Goal: Contribute content

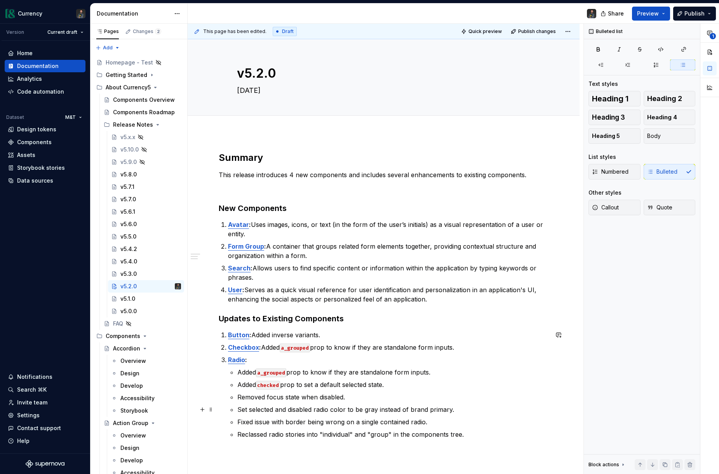
click at [403, 405] on p "Set selected and disabled radio color to be gray instead of brand primary." at bounding box center [392, 409] width 311 height 9
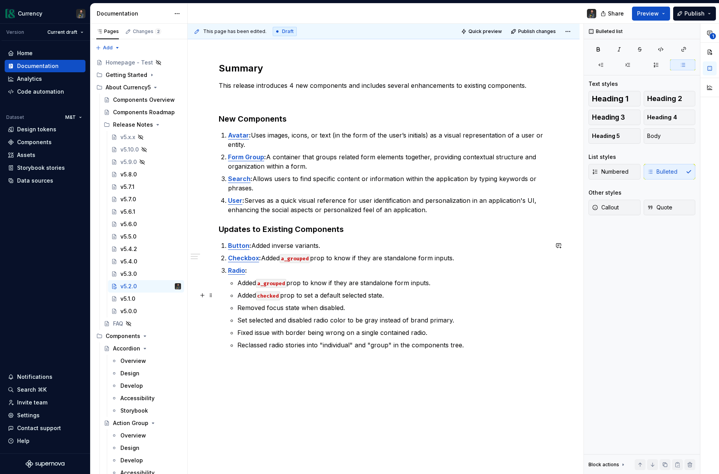
click at [389, 296] on p "Added checked prop to set a default selected state." at bounding box center [392, 295] width 311 height 9
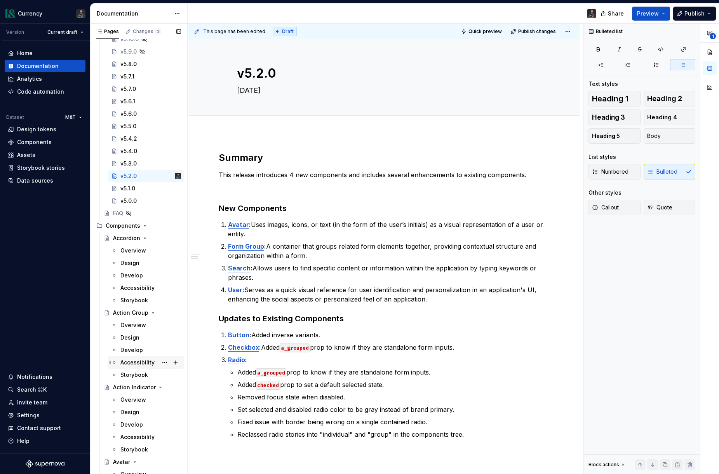
scroll to position [0, 0]
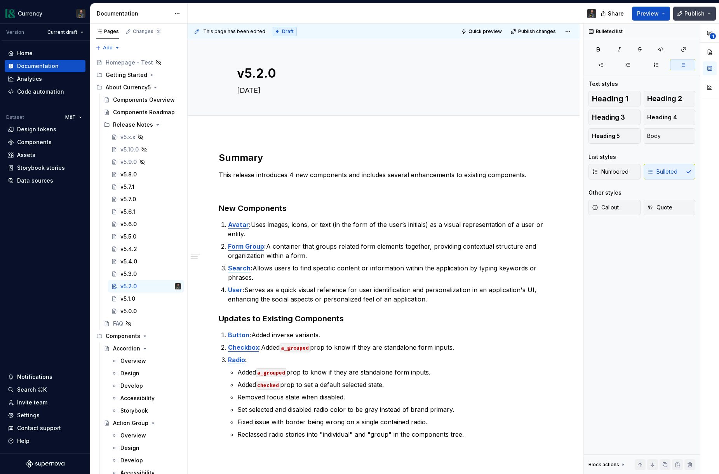
click at [711, 17] on button "Publish" at bounding box center [694, 14] width 43 height 14
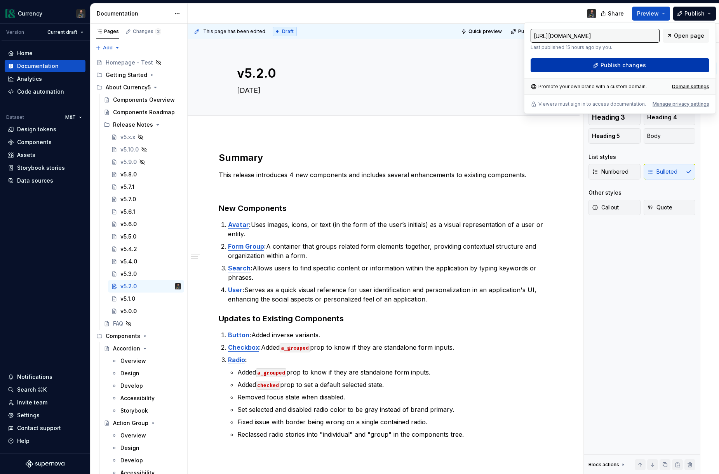
click at [604, 65] on span "Publish changes" at bounding box center [623, 65] width 45 height 8
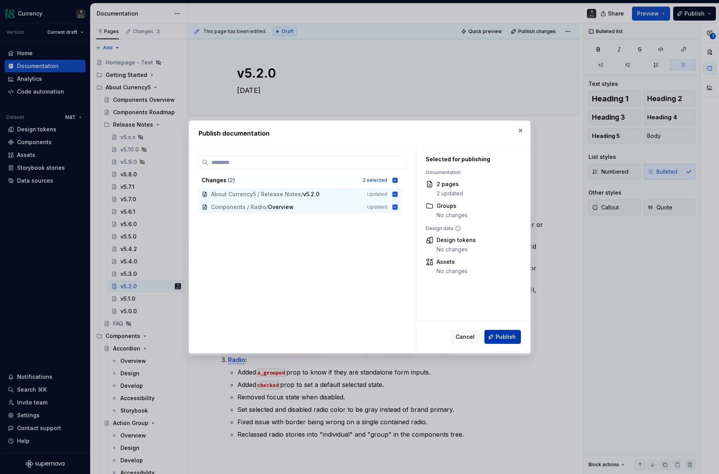
click at [502, 338] on span "Publish" at bounding box center [506, 337] width 20 height 8
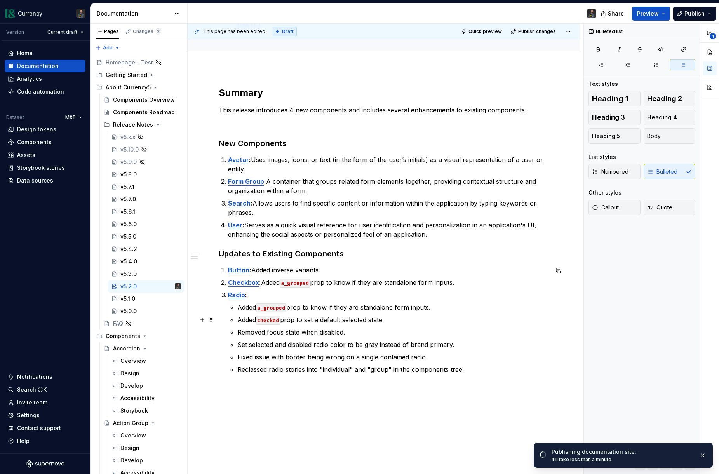
scroll to position [73, 0]
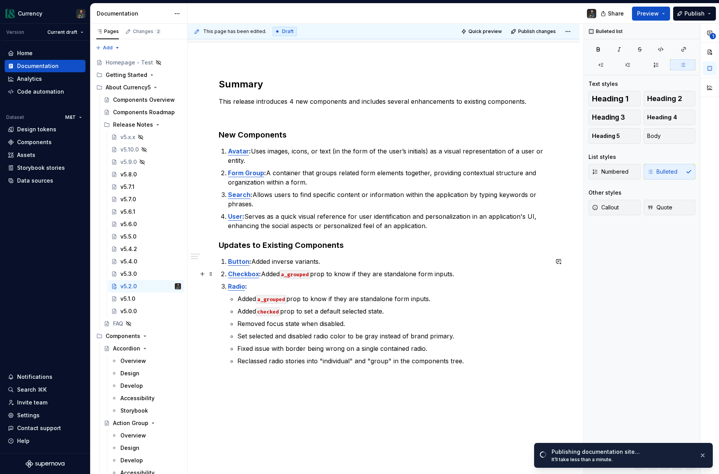
click at [457, 272] on p "Checkbox : Added a_grouped prop to know if they are standalone form inputs." at bounding box center [388, 273] width 320 height 9
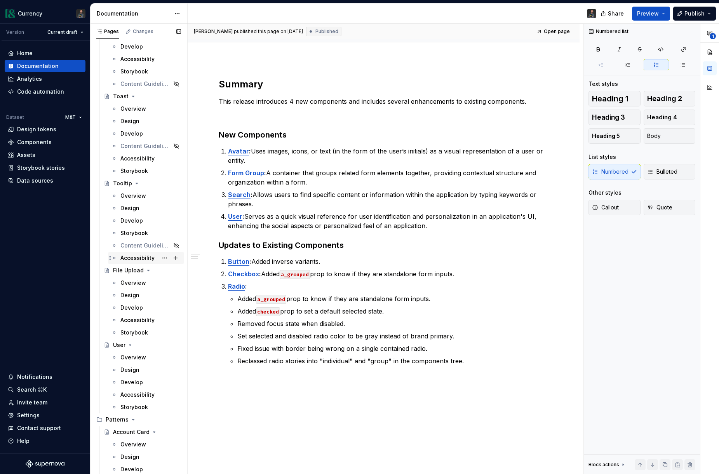
scroll to position [3464, 0]
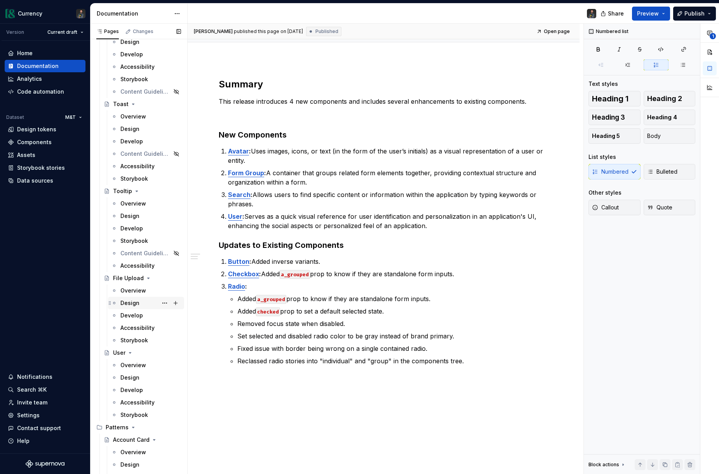
click at [133, 305] on div "Design" at bounding box center [129, 303] width 19 height 8
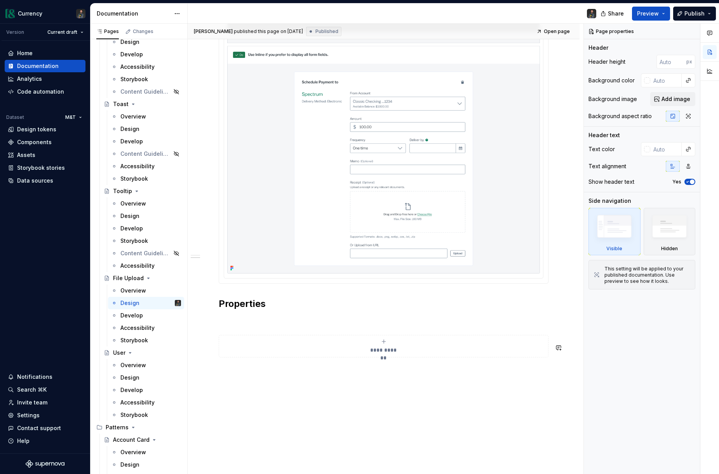
scroll to position [739, 0]
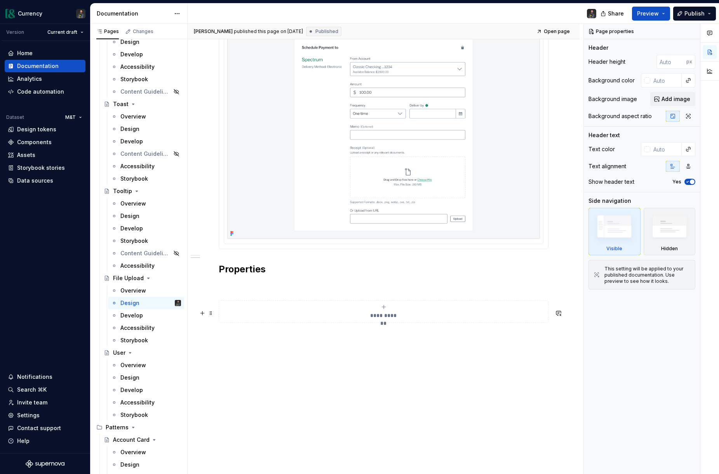
click at [381, 310] on div "**********" at bounding box center [383, 312] width 323 height 16
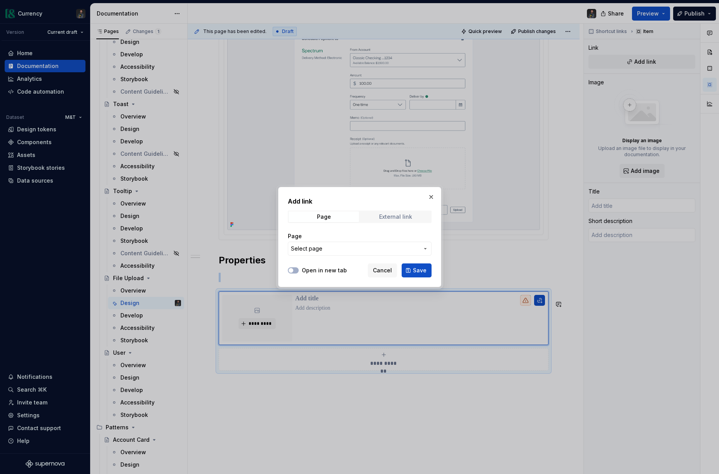
type textarea "*"
click at [385, 214] on div "External link" at bounding box center [395, 217] width 33 height 6
click at [308, 250] on input "URL" at bounding box center [360, 249] width 144 height 14
paste input "[URL][DOMAIN_NAME]"
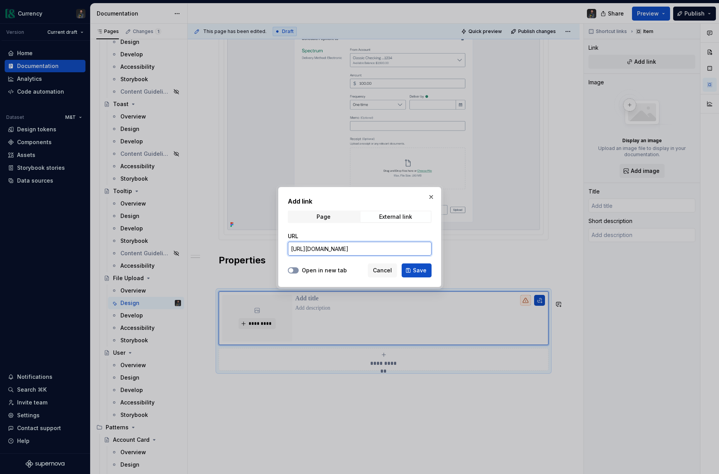
type input "[URL][DOMAIN_NAME]"
click at [293, 271] on span "button" at bounding box center [291, 270] width 5 height 5
click at [411, 268] on button "Save" at bounding box center [417, 270] width 30 height 14
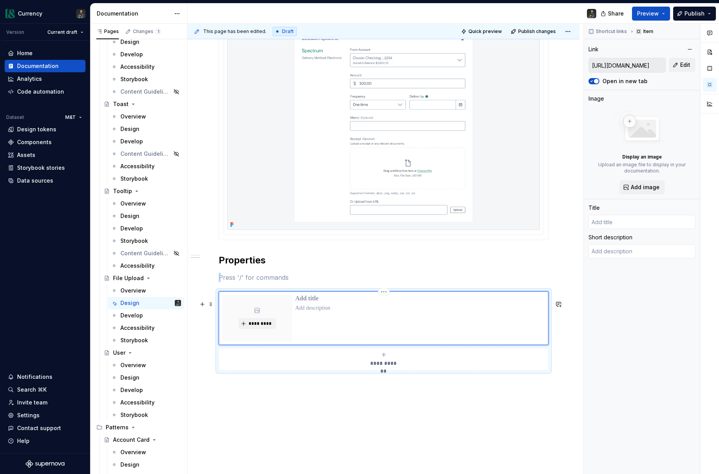
type textarea "*"
type input "Login | Figma"
click at [320, 303] on p "**********" at bounding box center [422, 299] width 254 height 8
click at [308, 303] on p "**********" at bounding box center [422, 299] width 254 height 8
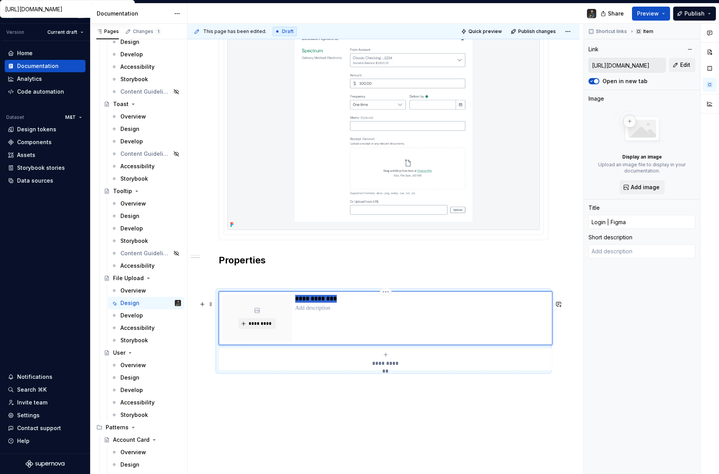
click at [308, 303] on p "**********" at bounding box center [422, 299] width 254 height 8
type textarea "*"
type input "P"
type textarea "*"
type input "Pr"
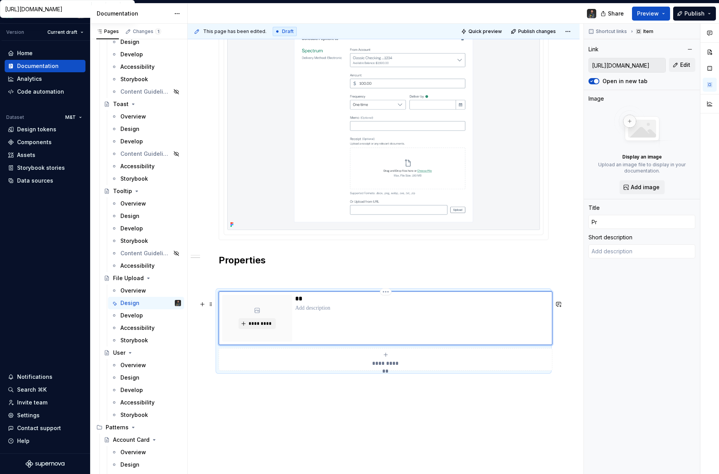
type textarea "*"
type input "P"
type textarea "*"
type input "F"
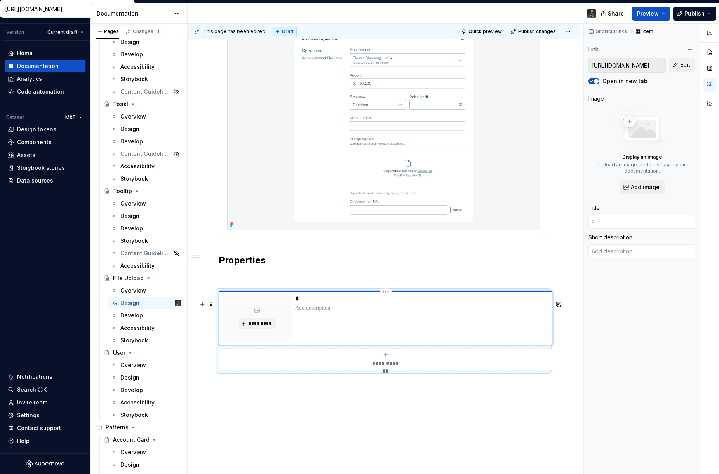
type textarea "*"
type input "Fi"
type textarea "*"
type input "Fil"
type textarea "*"
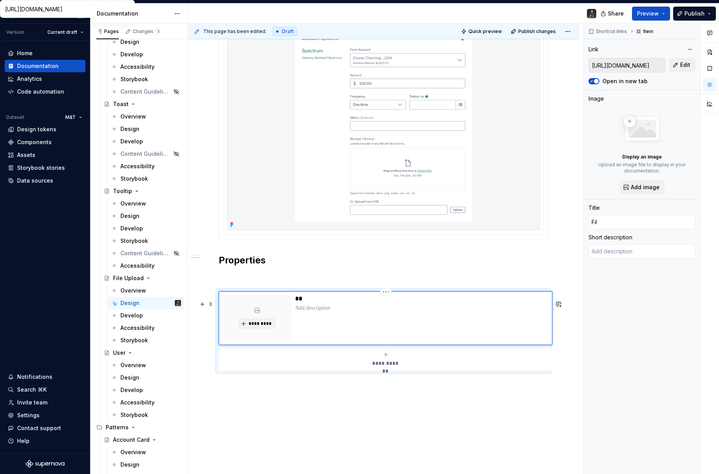
type input "File"
type textarea "*"
type input "File"
type textarea "*"
type input "File"
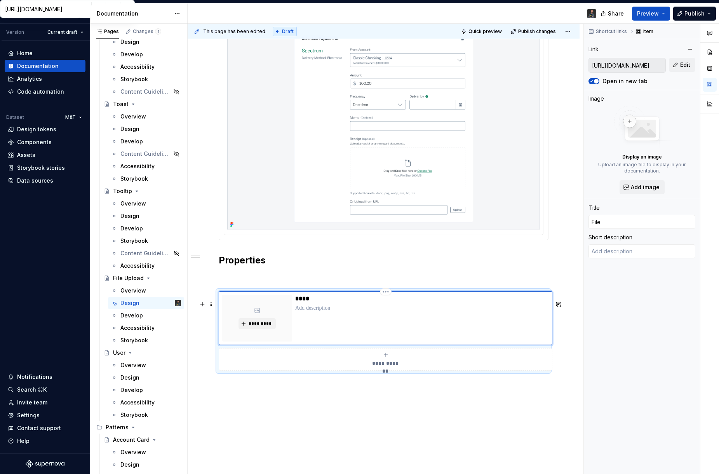
type textarea "*"
type input "File"
type textarea "*"
type input "File"
type textarea "*"
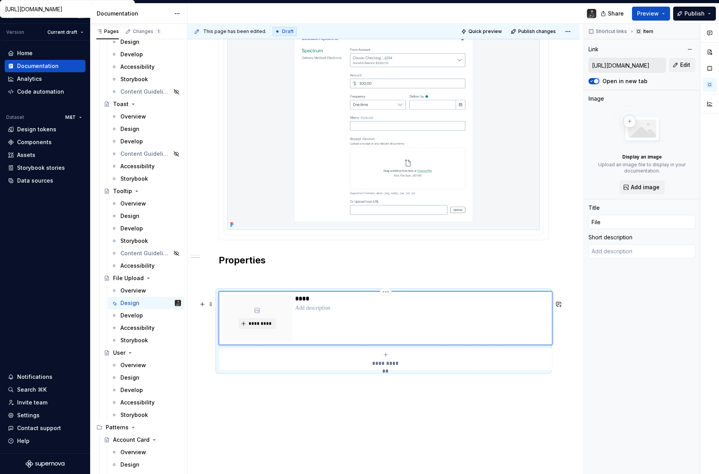
type input "File"
type textarea "*"
type input "File U"
type textarea "*"
type input "File Up"
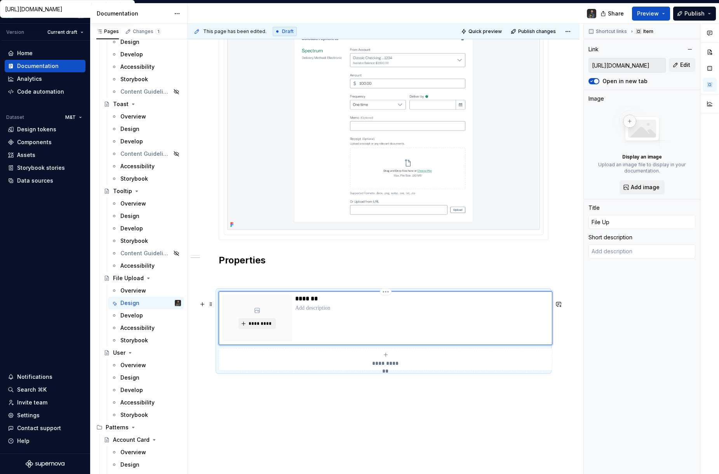
type textarea "*"
type input "File Upl"
type textarea "*"
type input "File Uplo"
type textarea "*"
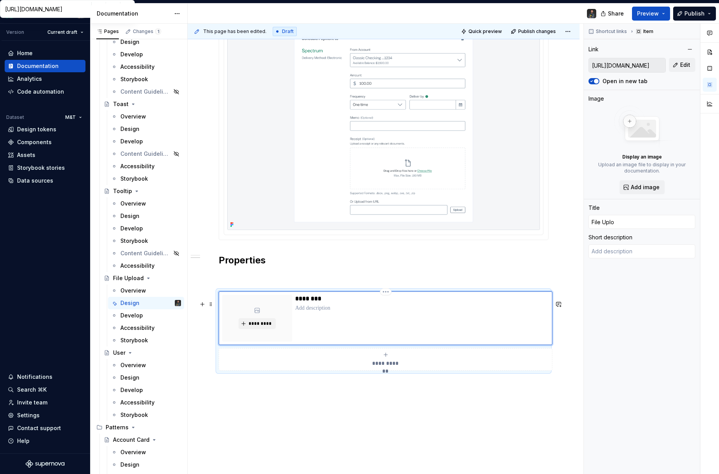
type input "File Uploa"
type textarea "*"
type input "File Upload"
type textarea "*"
type input "File Upload"
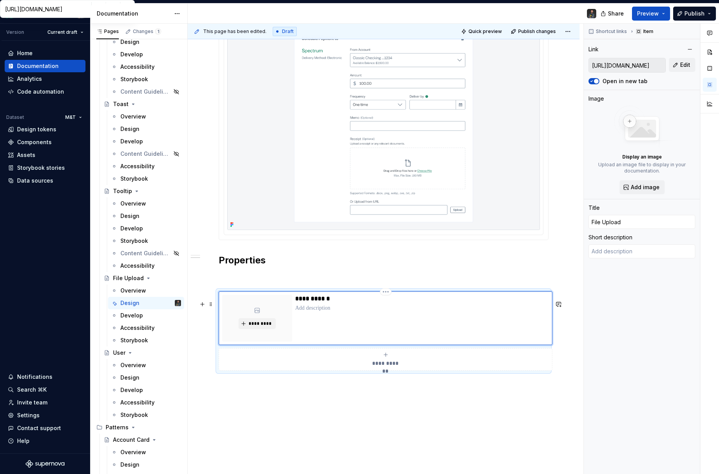
type textarea "*"
type input "File Upload |"
type textarea "*"
type input "File Upload |"
type textarea "*"
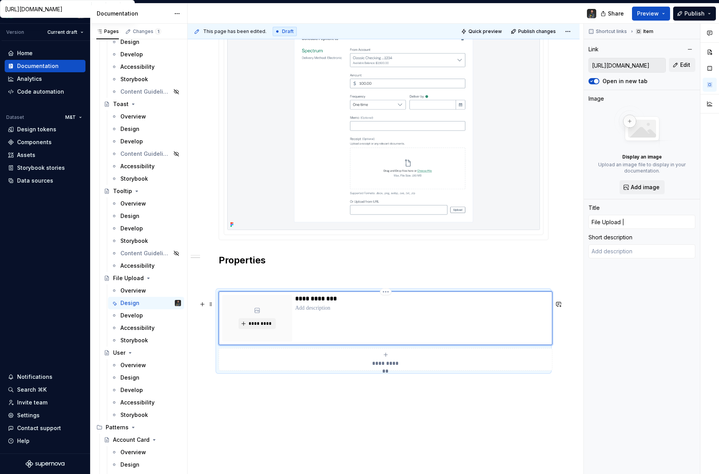
type input "File Upload | F"
type textarea "*"
type input "File Upload | Fi"
type textarea "*"
type input "File Upload | Fig"
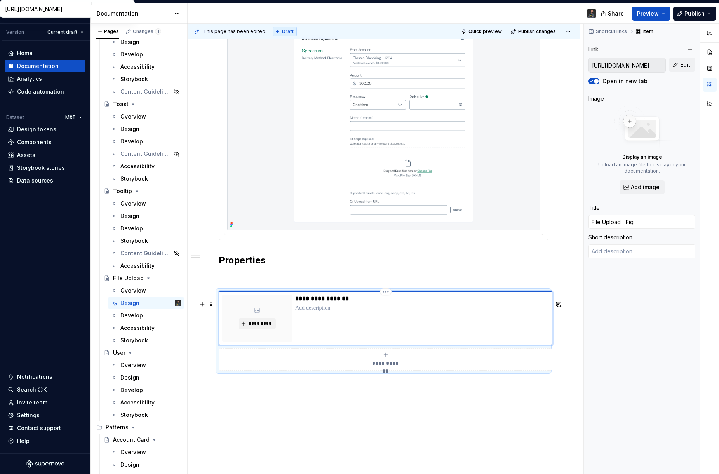
type textarea "*"
type input "File Upload | Figm"
type textarea "*"
type input "File Upload | Figma"
click at [307, 312] on p at bounding box center [422, 308] width 254 height 8
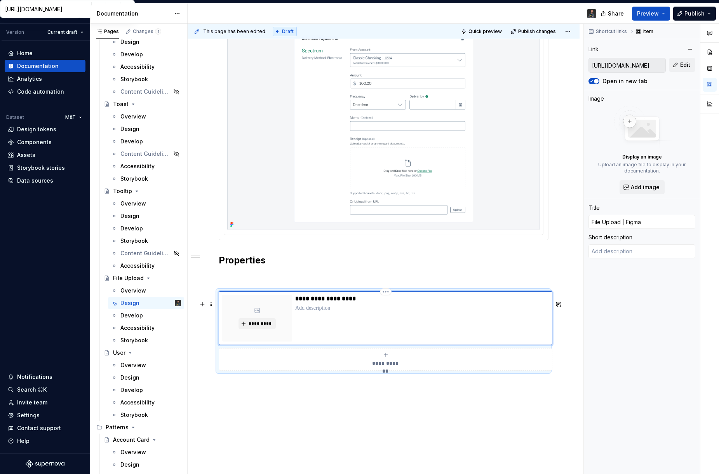
type textarea "*"
type textarea "F"
type textarea "*"
type textarea "Fi"
type textarea "*"
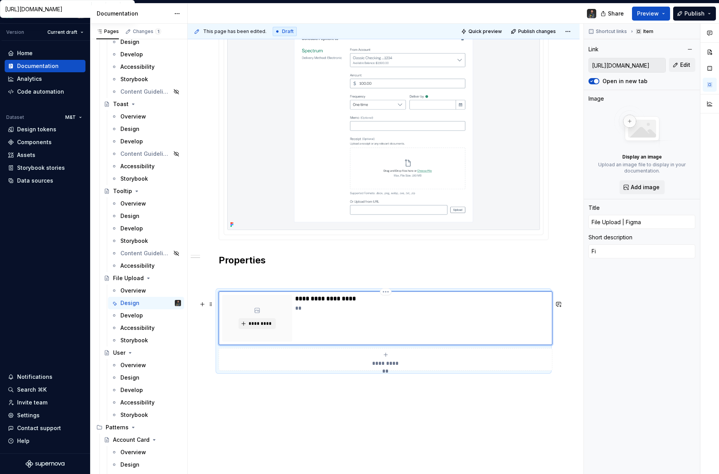
type textarea "Fin"
type textarea "*"
type textarea "Find"
type textarea "*"
type textarea "Find"
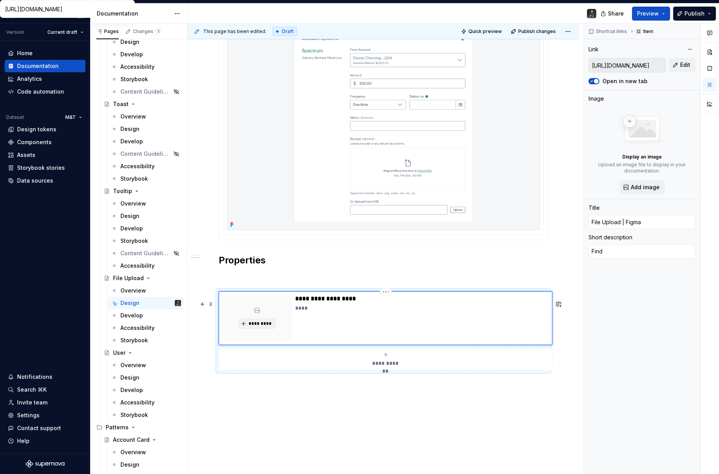
type textarea "*"
type textarea "Find c"
type textarea "*"
type textarea "Find co"
type textarea "*"
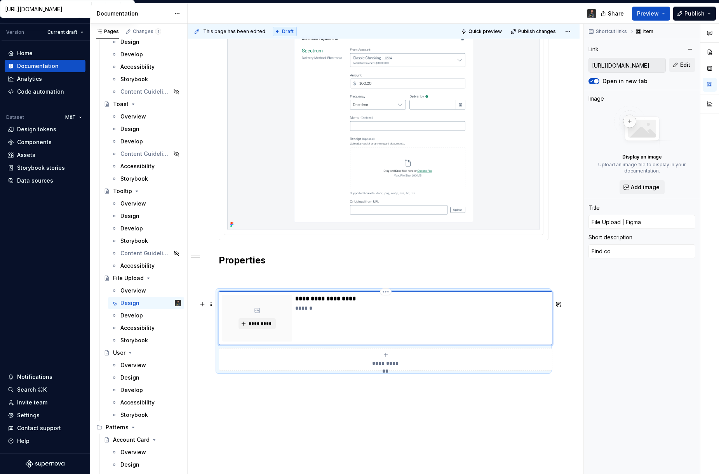
type textarea "Find com"
type textarea "*"
type textarea "Find comp"
type textarea "*"
type textarea "Find compl"
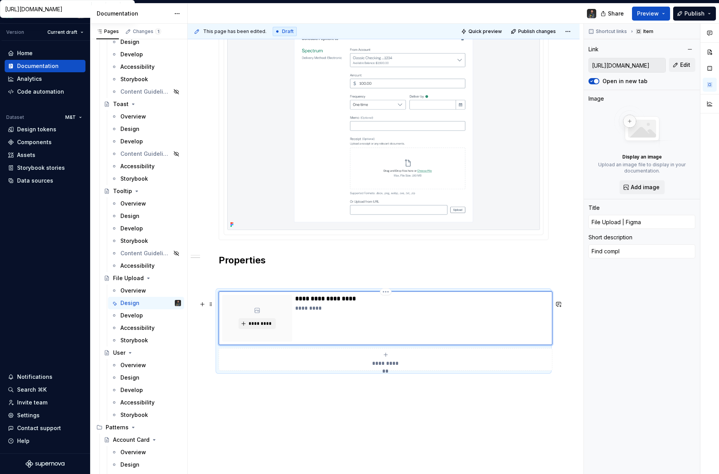
type textarea "*"
type textarea "Find comple"
type textarea "*"
type textarea "Find complet"
type textarea "*"
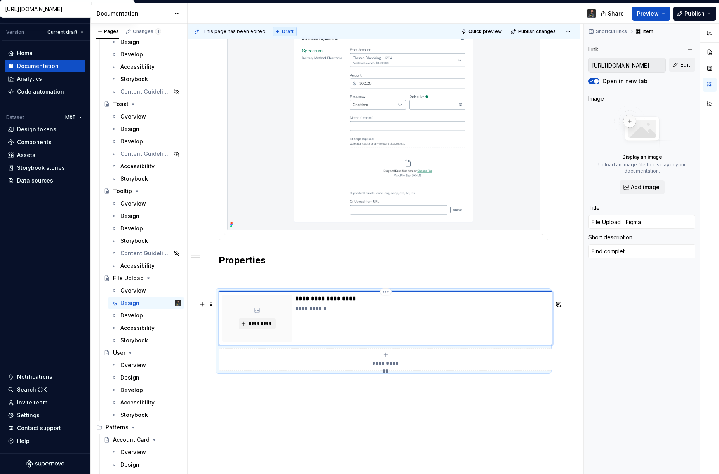
type textarea "Find complete"
type textarea "*"
type textarea "Find complete"
type textarea "*"
type textarea "Find complete"
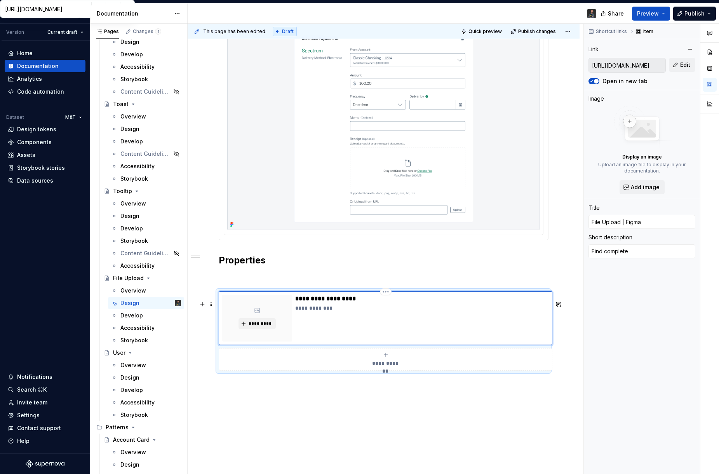
type textarea "*"
type textarea "Find complete"
type textarea "*"
type textarea "Find complete"
type textarea "*"
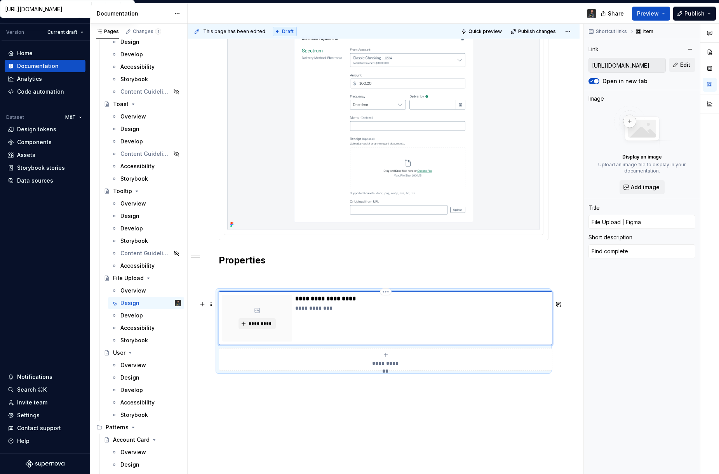
type textarea "Find complete"
type textarea "*"
type textarea "Find complete"
type textarea "*"
type textarea "Find complete"
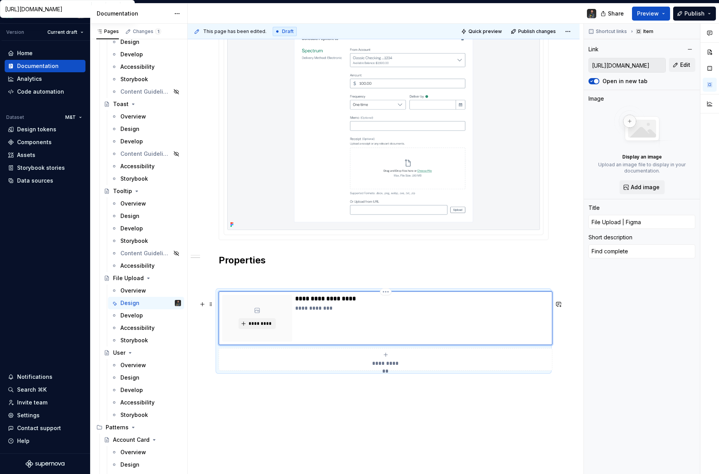
type textarea "*"
type textarea "Find complete p"
type textarea "*"
type textarea "Find complete pr"
type textarea "*"
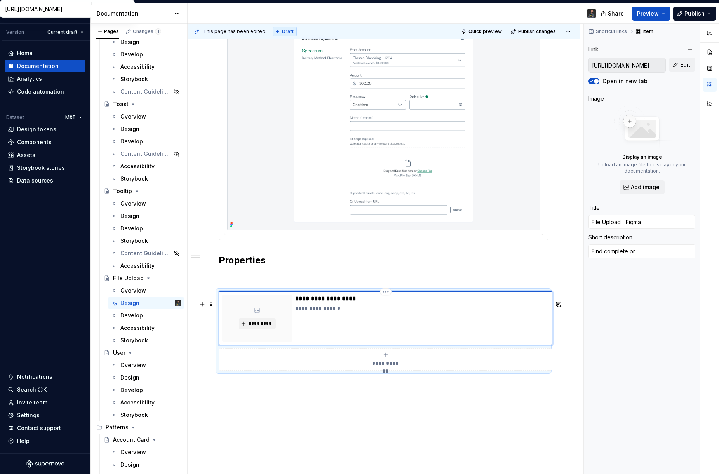
type textarea "Find complete pro"
type textarea "*"
type textarea "Find complete prop"
type textarea "*"
type textarea "Find complete prope"
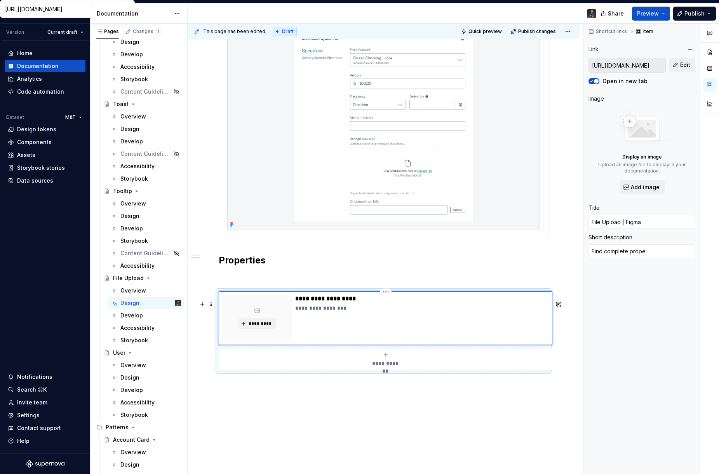
type textarea "*"
type textarea "Find complete proper"
type textarea "*"
type textarea "Find complete propert"
type textarea "*"
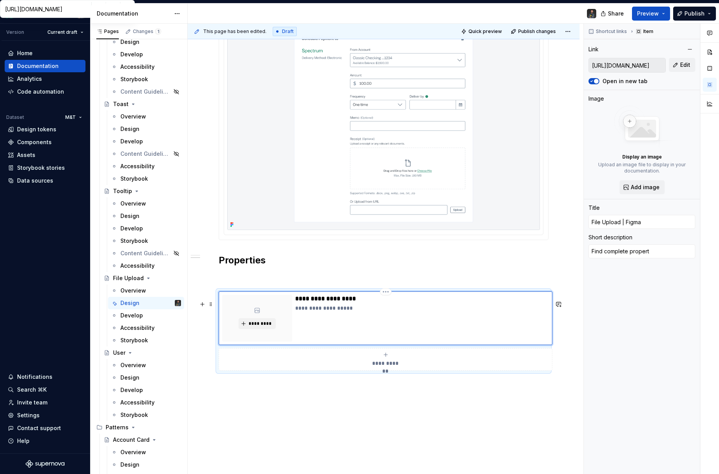
type textarea "Find complete properti"
type textarea "*"
type textarea "Find complete propertie"
type textarea "*"
type textarea "Find complete properties"
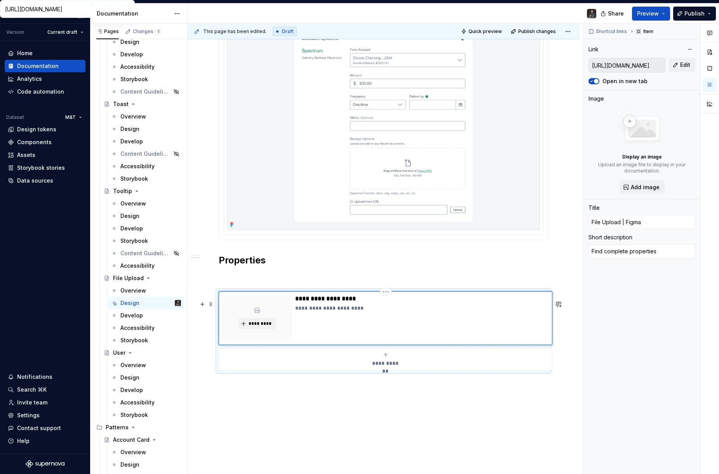
type textarea "*"
type textarea "Find complete properties"
type textarea "*"
type textarea "Find complete properties"
type textarea "*"
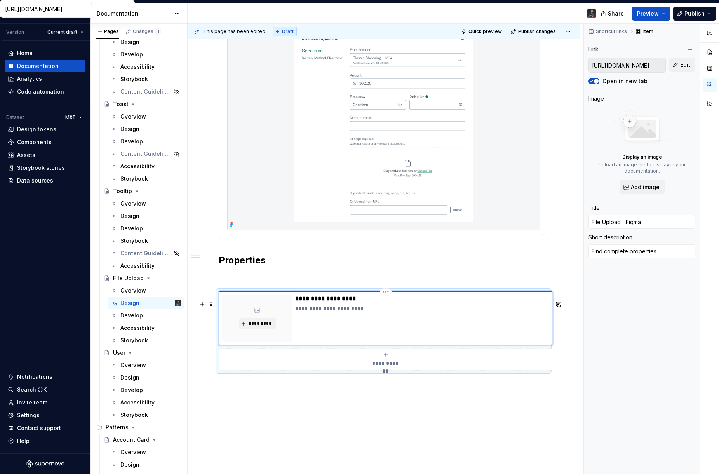
type textarea "Find complete properties"
type textarea "*"
type textarea "Find complete properties"
type textarea "*"
type textarea "Find complete properties"
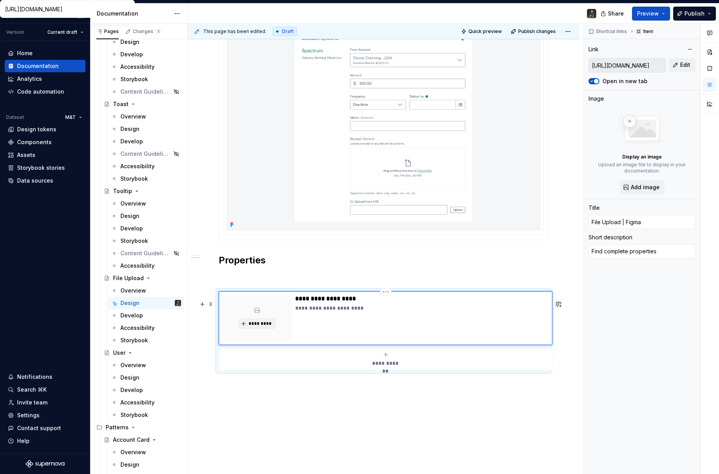
type textarea "*"
type textarea "Find complete properties f"
type textarea "*"
type textarea "Find complete properties fo"
type textarea "*"
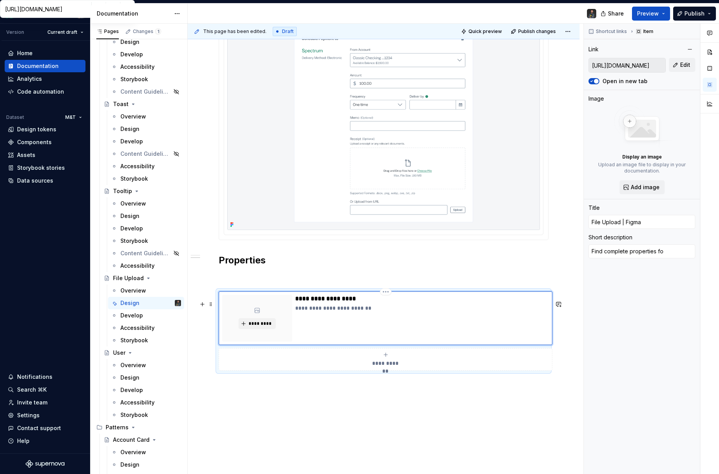
type textarea "Find complete properties for"
type textarea "*"
type textarea "Find complete properties for"
type textarea "*"
type textarea "Find complete properties for t"
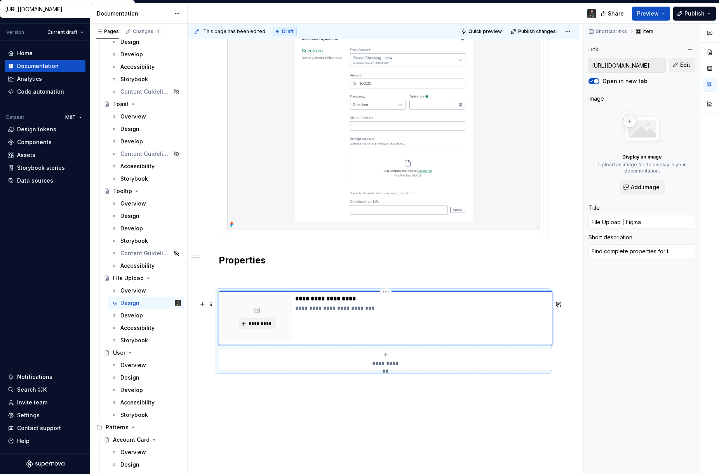
type textarea "*"
type textarea "Find complete properties for thi"
type textarea "*"
type textarea "Find complete properties for this"
type textarea "*"
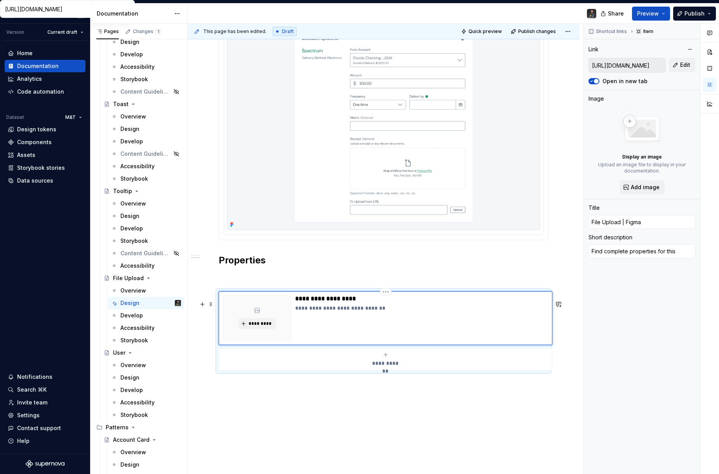
type textarea "Find complete properties for this"
type textarea "*"
type textarea "Find complete properties for this"
type textarea "*"
type textarea "Find complete properties for this"
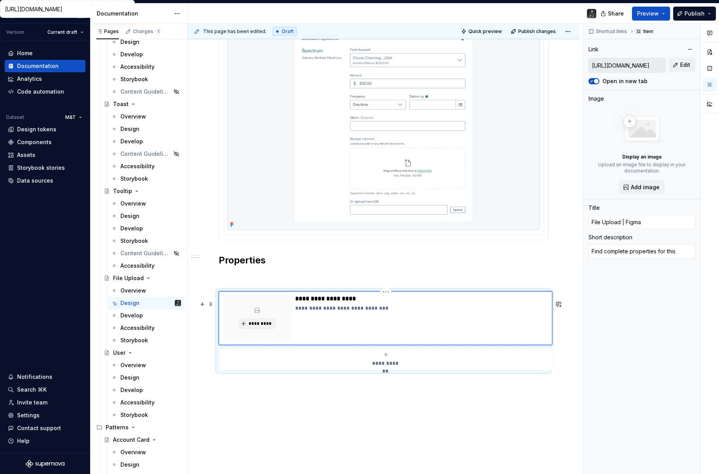
type textarea "*"
type textarea "Find complete properties for this"
type textarea "*"
type textarea "Find complete properties for this"
type textarea "*"
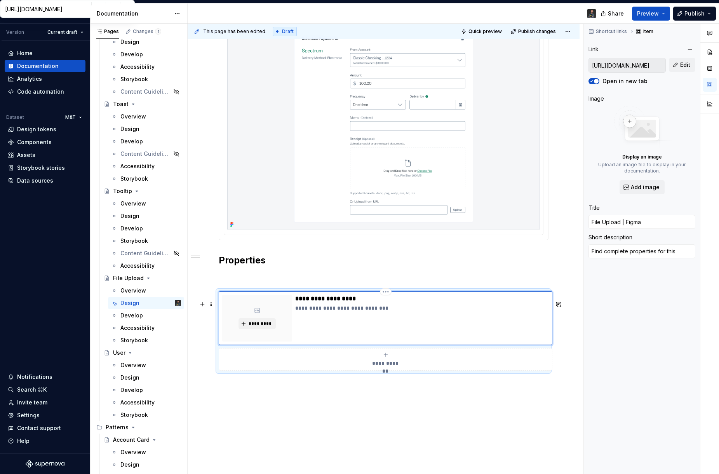
type textarea "Find complete properties for this c"
type textarea "*"
type textarea "Find complete properties for this co"
type textarea "*"
type textarea "Find complete properties for this com"
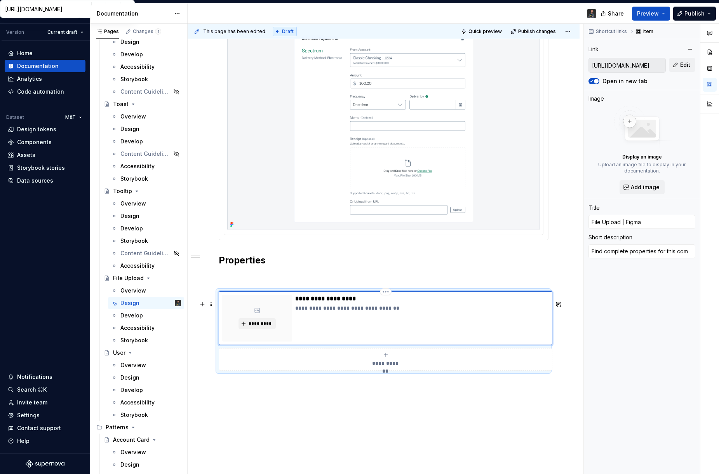
type textarea "*"
type textarea "Find complete properties for this comp"
type textarea "*"
type textarea "Find complete properties for this compo"
type textarea "*"
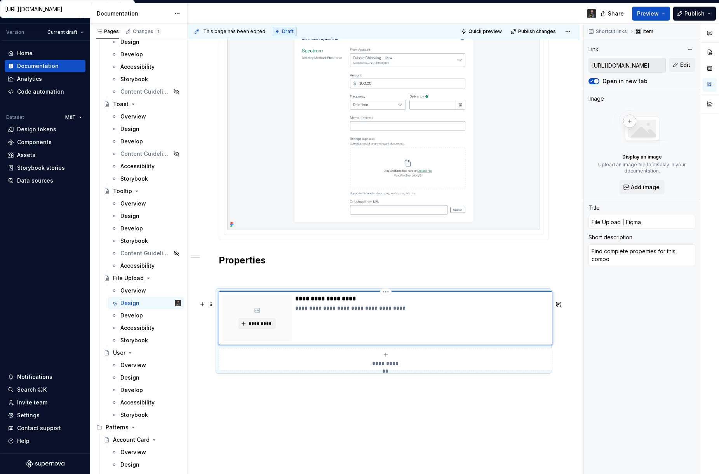
type textarea "Find complete properties for this componb"
type textarea "*"
type textarea "Find complete properties for this componbe"
type textarea "*"
type textarea "Find complete properties for this componb"
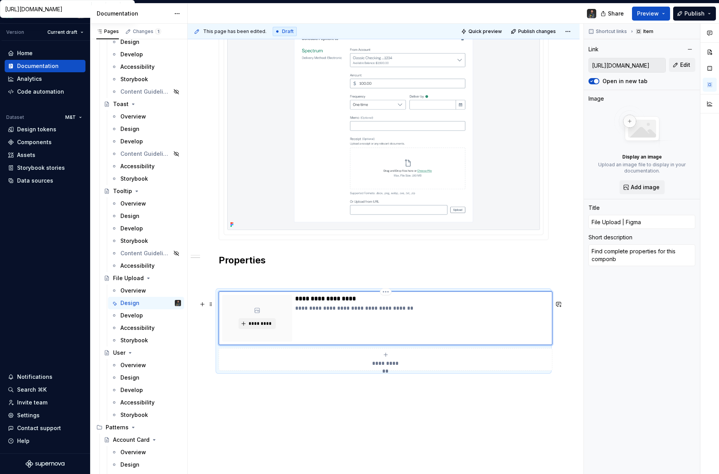
type textarea "*"
type textarea "Find complete properties for this compon"
type textarea "*"
type textarea "Find complete properties for this compone"
type textarea "*"
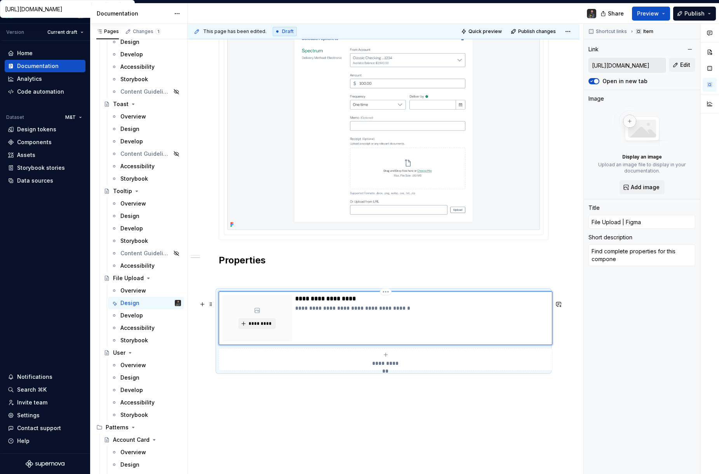
type textarea "Find complete properties for this componeb"
type textarea "*"
type textarea "Find complete properties for this componebt"
type textarea "*"
type textarea "Find complete properties for this componebt"
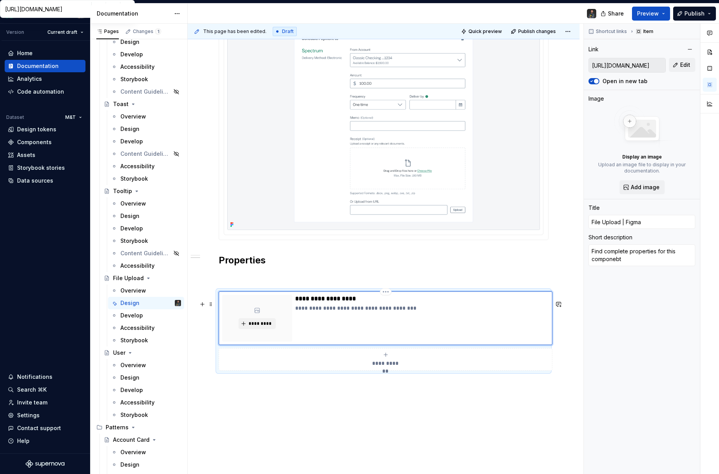
type textarea "*"
type textarea "Find complete properties for this componebt"
type textarea "*"
type textarea "Find complete properties for this componebt"
type textarea "*"
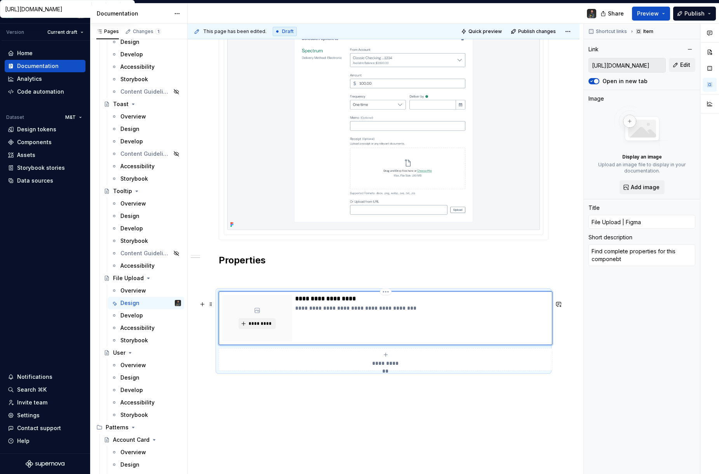
type textarea "Find complete properties for this componebt"
type textarea "*"
type textarea "Find complete properties for this componebt"
type textarea "*"
type textarea "Find complete properties for this componebt"
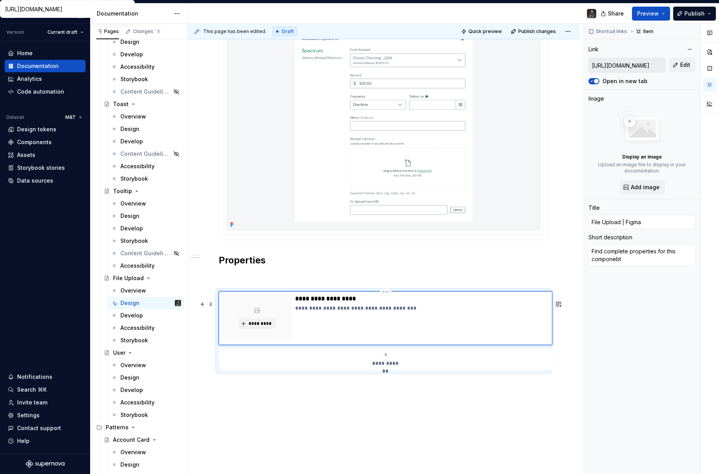
type textarea "*"
type textarea "Find complete properties for this componeb"
type textarea "*"
type textarea "Find complete properties for this componebyt"
type textarea "*"
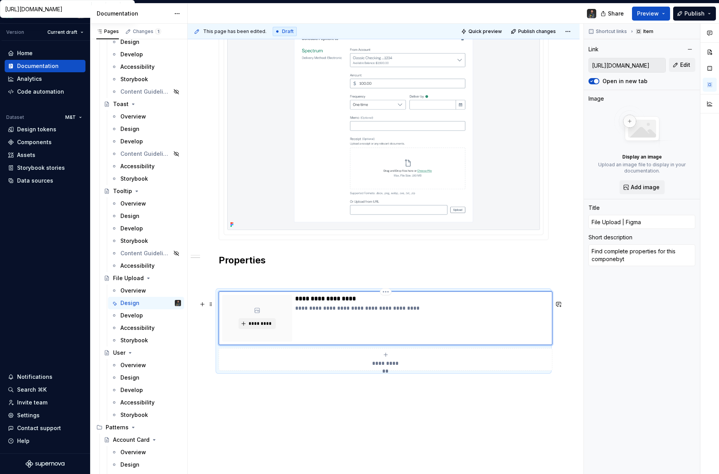
type textarea "Find complete properties for this componeby"
type textarea "*"
type textarea "Find complete properties for this componeb"
type textarea "*"
type textarea "Find complete properties for this compone"
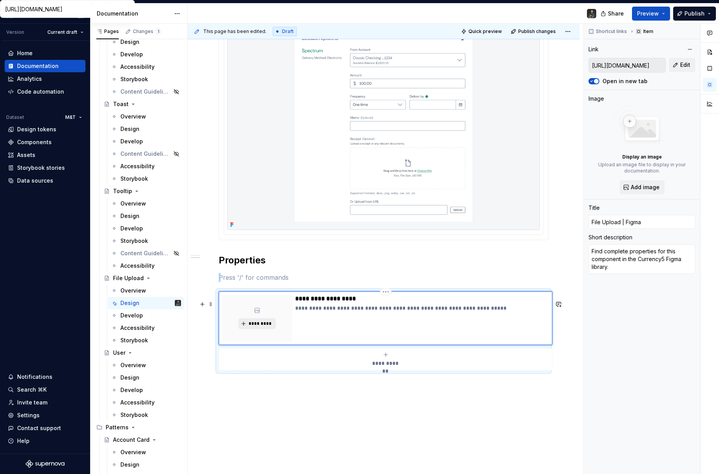
click at [263, 327] on span "*********" at bounding box center [260, 323] width 24 height 6
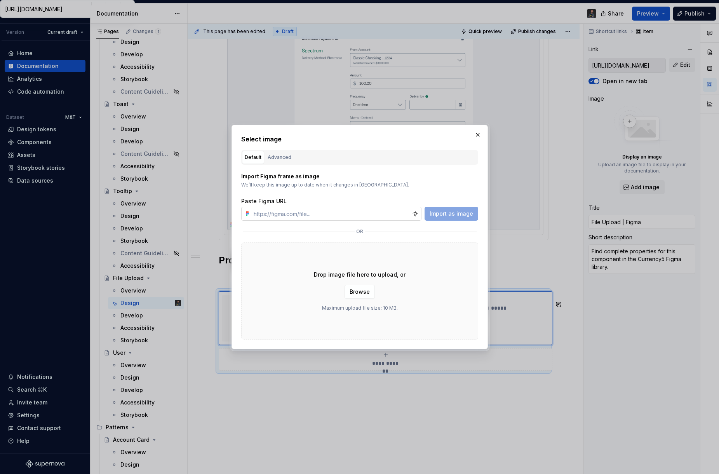
click at [272, 216] on input "text" at bounding box center [332, 214] width 162 height 14
click at [466, 210] on span "Import as image" at bounding box center [452, 214] width 44 height 8
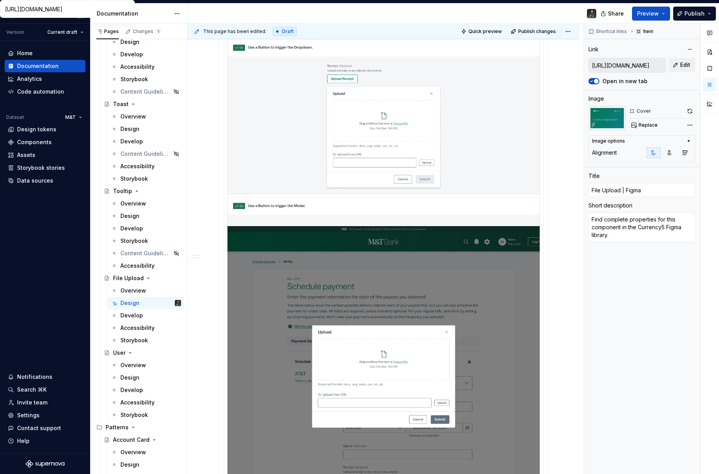
scroll to position [0, 0]
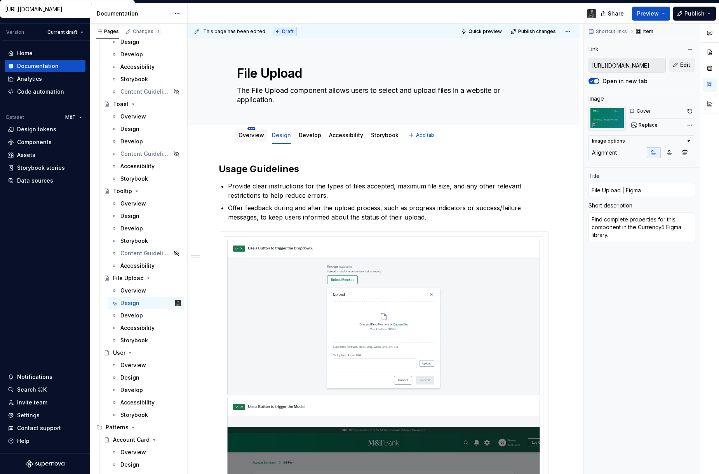
click at [253, 130] on html "Currency Version Current draft Home Documentation Analytics Code automation Dat…" at bounding box center [359, 237] width 719 height 474
click at [240, 136] on html "Currency Version Current draft Home Documentation Analytics Code automation Dat…" at bounding box center [359, 237] width 719 height 474
click at [247, 136] on link "Overview" at bounding box center [252, 135] width 26 height 7
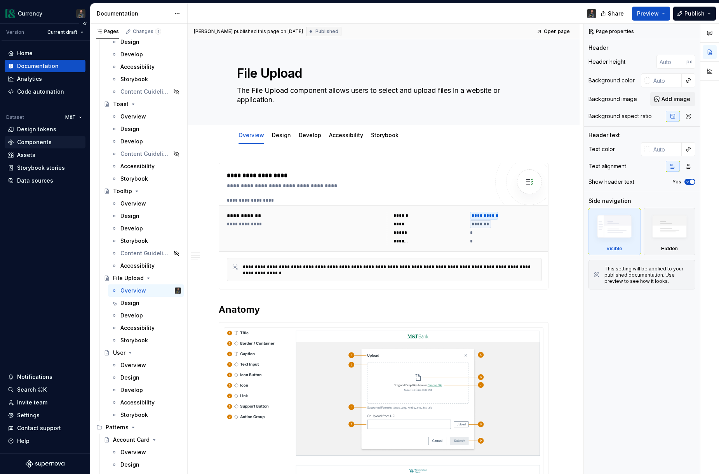
click at [37, 141] on div "Components" at bounding box center [34, 142] width 35 height 8
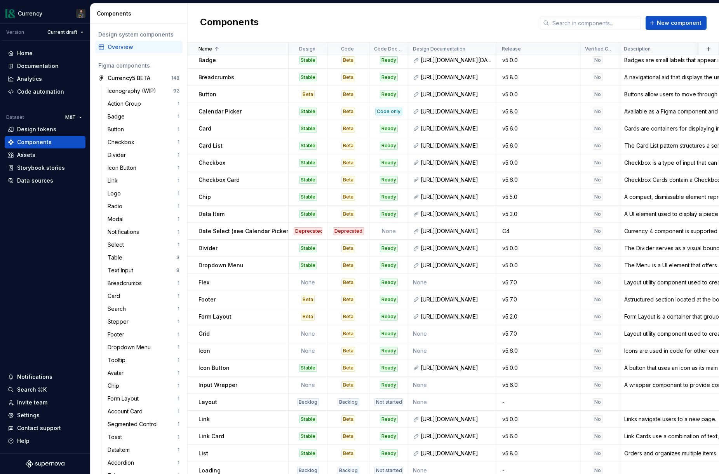
scroll to position [487, 0]
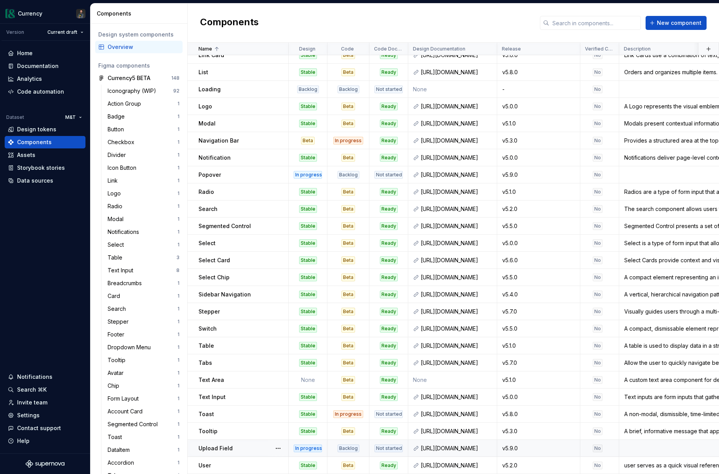
click at [227, 449] on p "Upload Field" at bounding box center [216, 448] width 34 height 8
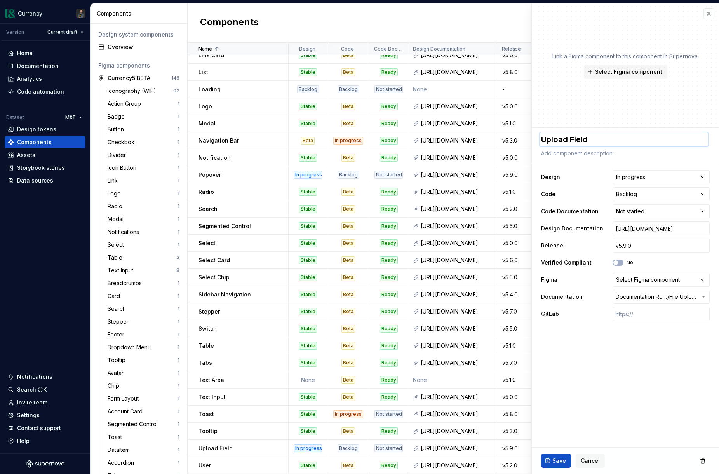
click at [558, 138] on textarea "Upload Field" at bounding box center [624, 139] width 169 height 14
click at [636, 73] on span "Select Figma component" at bounding box center [628, 72] width 67 height 8
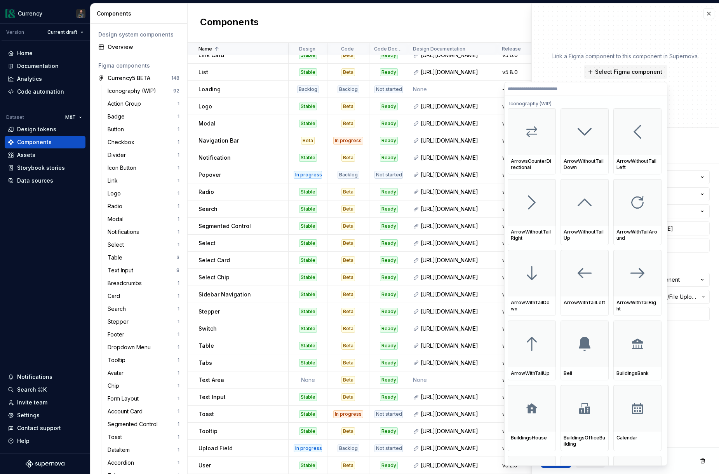
drag, startPoint x: 643, startPoint y: 39, endPoint x: 646, endPoint y: 43, distance: 5.2
click at [643, 38] on div "Link a Figma component to this component in Supernova. Select Figma component" at bounding box center [625, 65] width 187 height 124
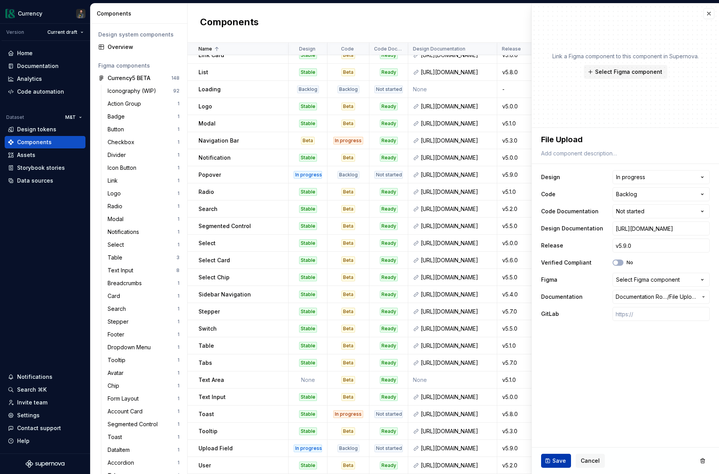
click at [547, 460] on button "Save" at bounding box center [556, 461] width 30 height 14
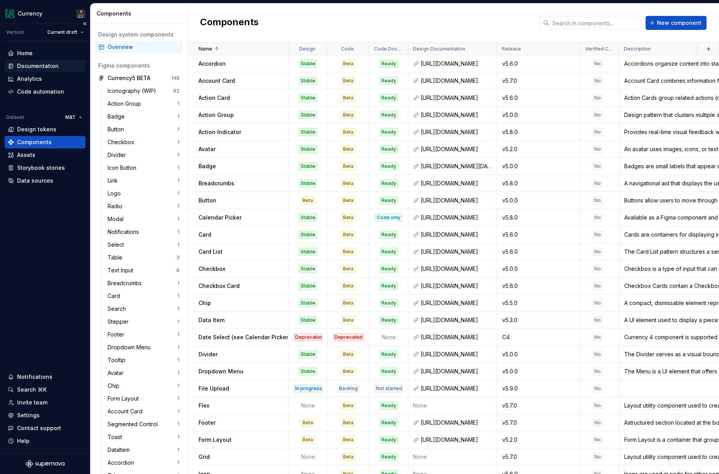
click at [38, 68] on div "Documentation" at bounding box center [38, 66] width 42 height 8
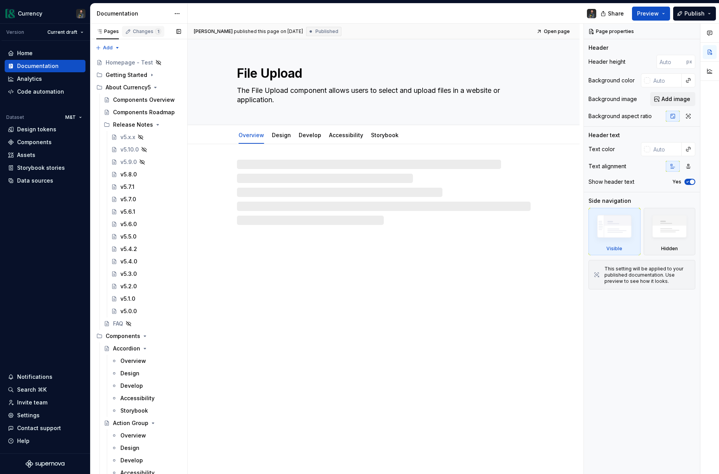
click at [143, 35] on div "Changes 1" at bounding box center [143, 31] width 42 height 11
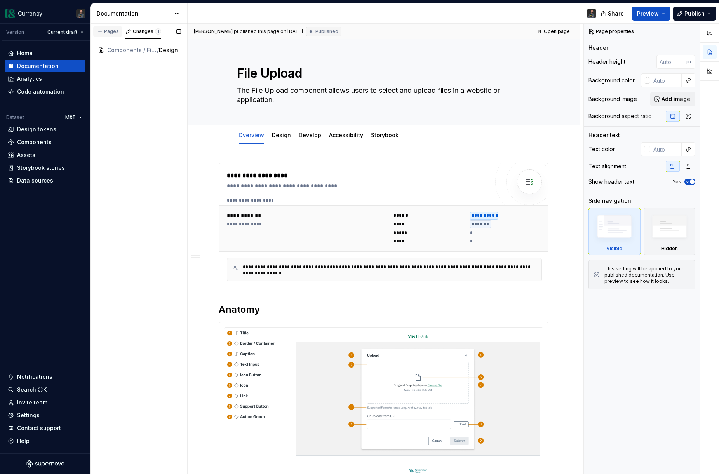
click at [112, 35] on div "Pages" at bounding box center [107, 31] width 29 height 11
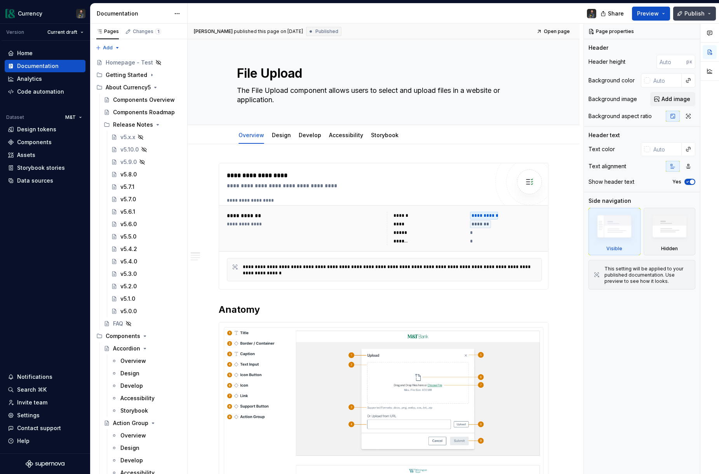
click at [694, 17] on button "Publish" at bounding box center [694, 14] width 43 height 14
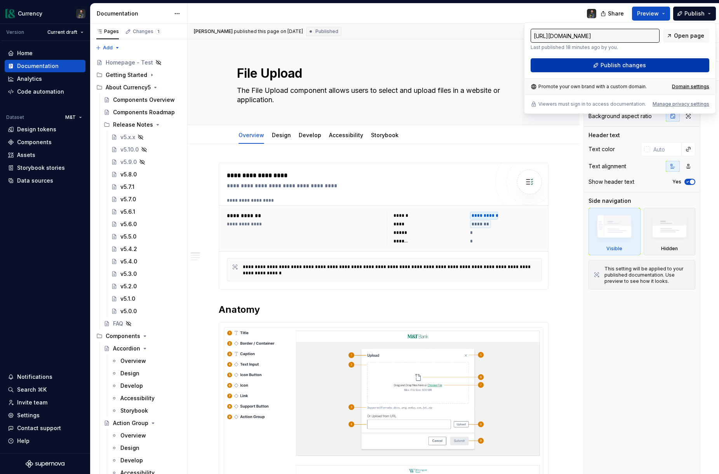
click at [626, 67] on span "Publish changes" at bounding box center [623, 65] width 45 height 8
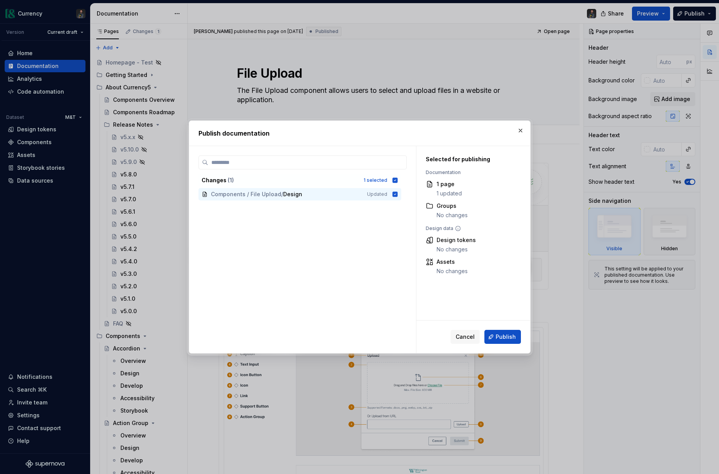
click at [471, 338] on span "Cancel" at bounding box center [465, 337] width 19 height 8
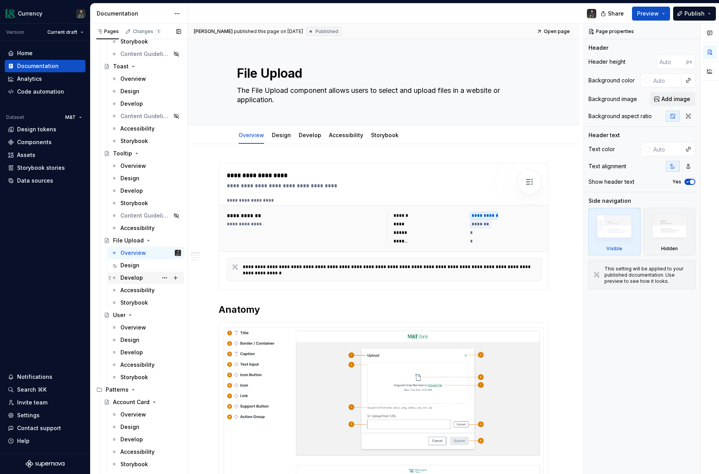
scroll to position [3501, 0]
click at [163, 240] on button "Page tree" at bounding box center [164, 241] width 11 height 11
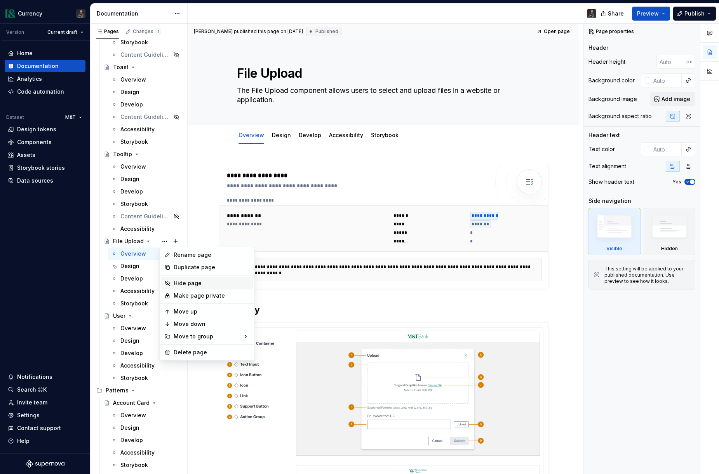
click at [192, 284] on div "Hide page" at bounding box center [212, 283] width 76 height 8
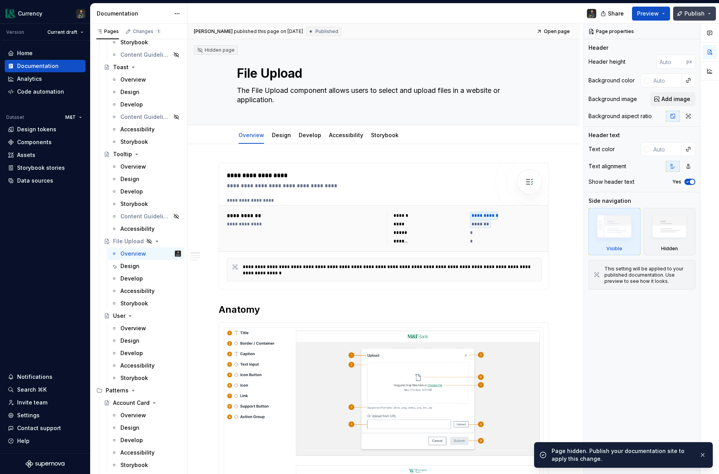
click at [699, 15] on span "Publish" at bounding box center [695, 14] width 20 height 8
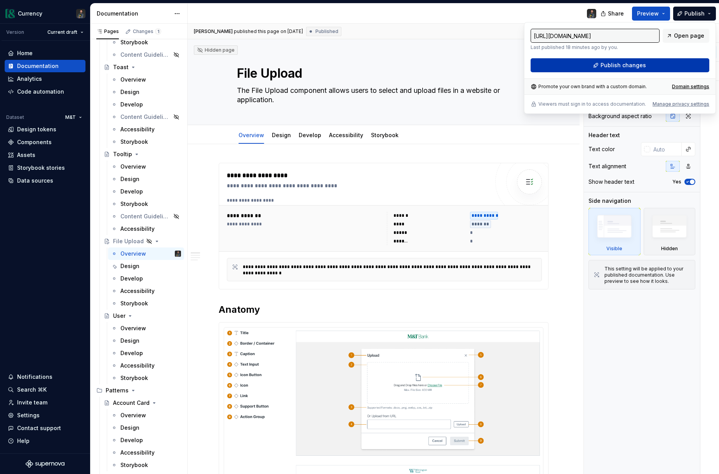
click at [622, 63] on span "Publish changes" at bounding box center [623, 65] width 45 height 8
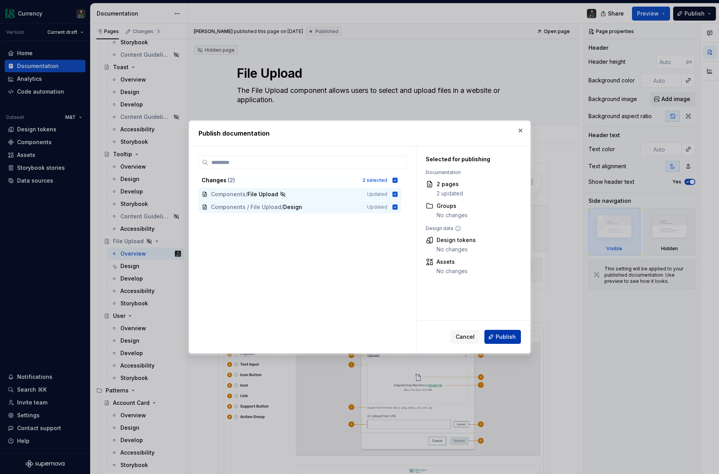
click at [502, 336] on span "Publish" at bounding box center [506, 337] width 20 height 8
